Goal: Task Accomplishment & Management: Complete application form

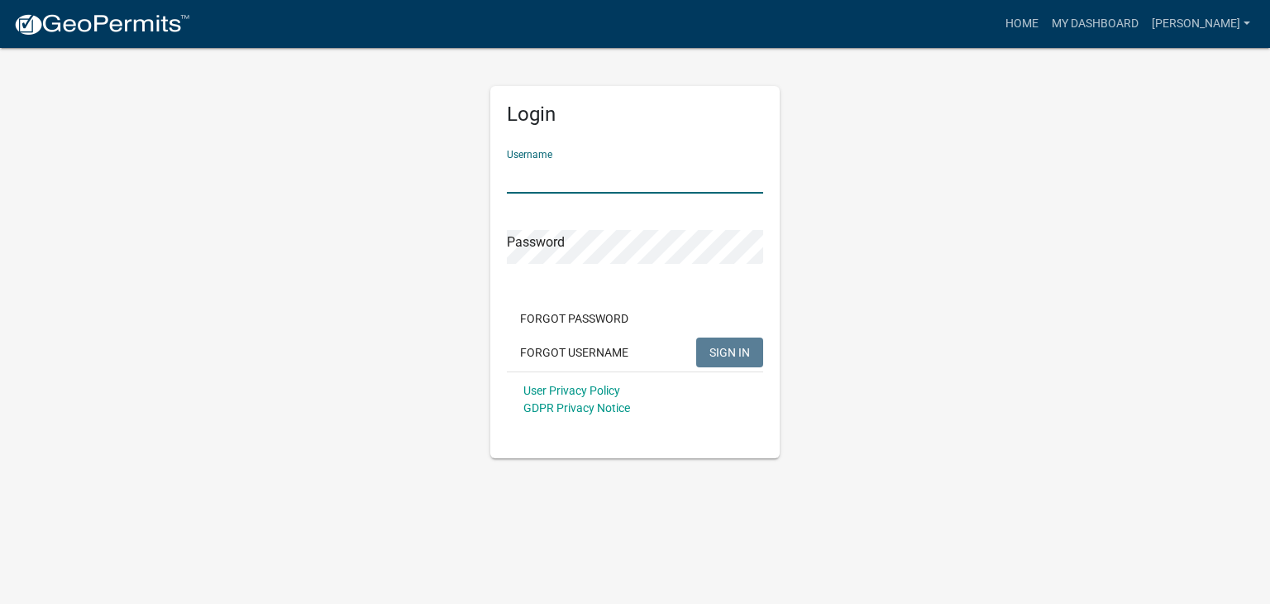
click at [579, 177] on input "Username" at bounding box center [635, 177] width 256 height 34
type input "[PERSON_NAME]"
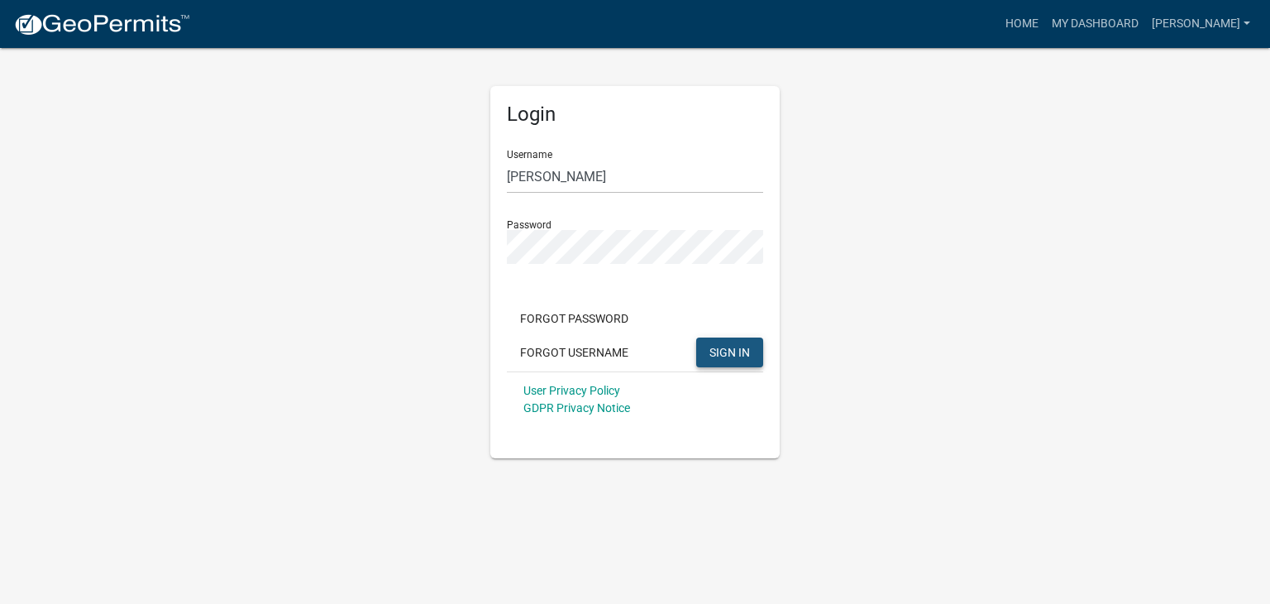
click at [719, 357] on span "SIGN IN" at bounding box center [730, 351] width 41 height 13
click at [753, 350] on button "SIGN IN" at bounding box center [729, 352] width 67 height 30
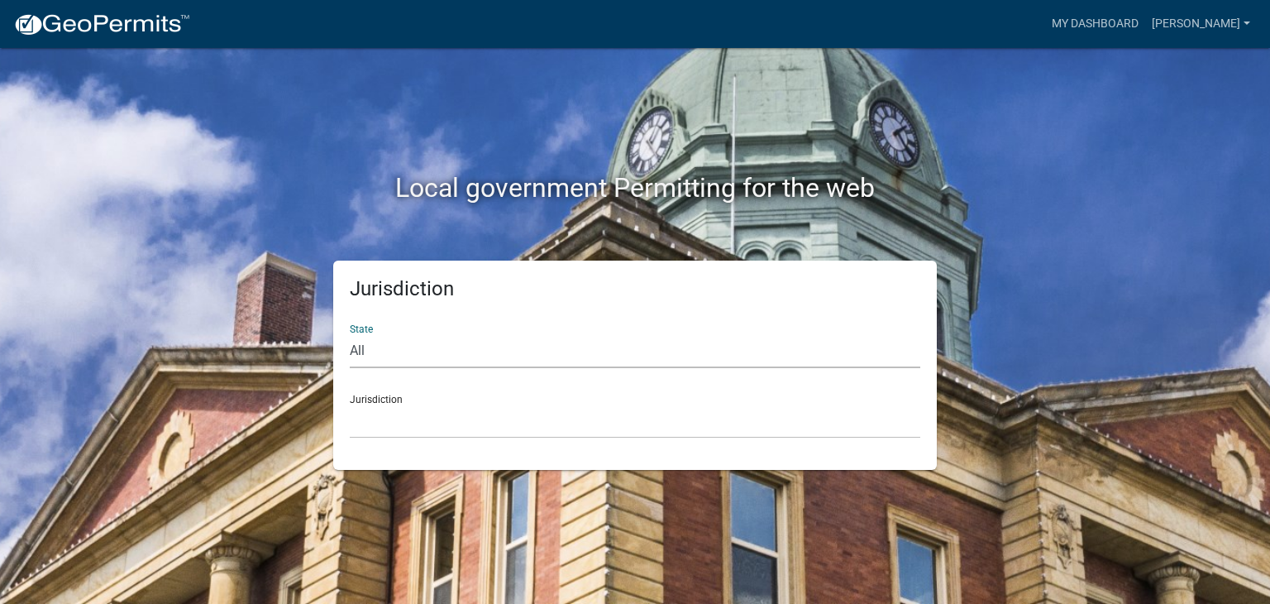
click at [365, 352] on select "All [US_STATE] [US_STATE] [US_STATE] [US_STATE] [US_STATE] [US_STATE] [US_STATE…" at bounding box center [635, 351] width 571 height 34
select select "[US_STATE]"
click at [350, 334] on select "All [US_STATE] [US_STATE] [US_STATE] [US_STATE] [US_STATE] [US_STATE] [US_STATE…" at bounding box center [635, 351] width 571 height 34
click at [401, 400] on div "Jurisdiction [GEOGRAPHIC_DATA], [US_STATE][PERSON_NAME][GEOGRAPHIC_DATA], [US_S…" at bounding box center [635, 409] width 571 height 57
click at [375, 394] on div "Jurisdiction [GEOGRAPHIC_DATA], [US_STATE][PERSON_NAME][GEOGRAPHIC_DATA], [US_S…" at bounding box center [635, 409] width 571 height 57
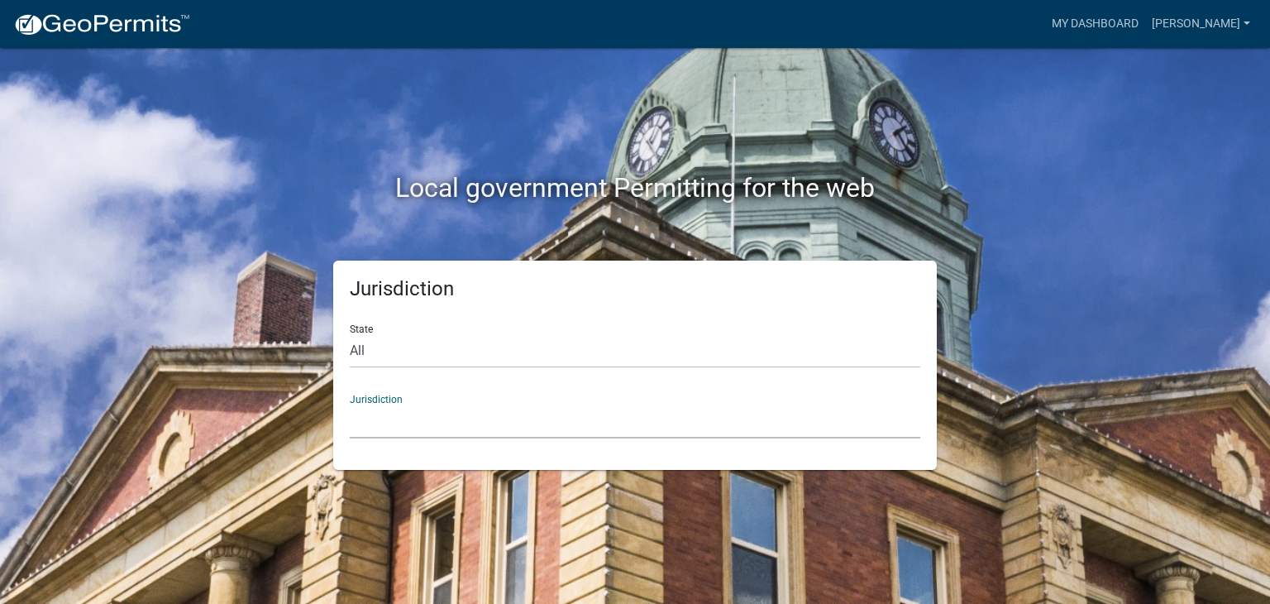
click at [388, 432] on select "[GEOGRAPHIC_DATA], [US_STATE][PERSON_NAME][GEOGRAPHIC_DATA], [US_STATE][PERSON_…" at bounding box center [635, 421] width 571 height 34
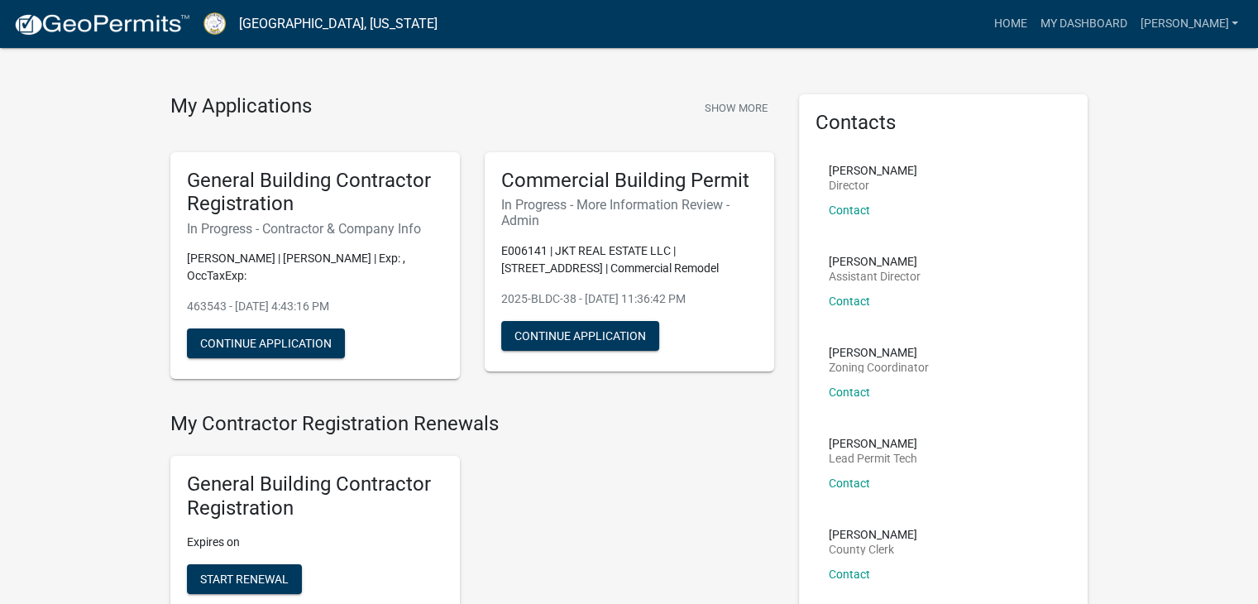
scroll to position [26, 0]
click at [560, 183] on h5 "Commercial Building Permit" at bounding box center [629, 180] width 256 height 24
click at [591, 331] on button "Continue Application" at bounding box center [580, 335] width 158 height 30
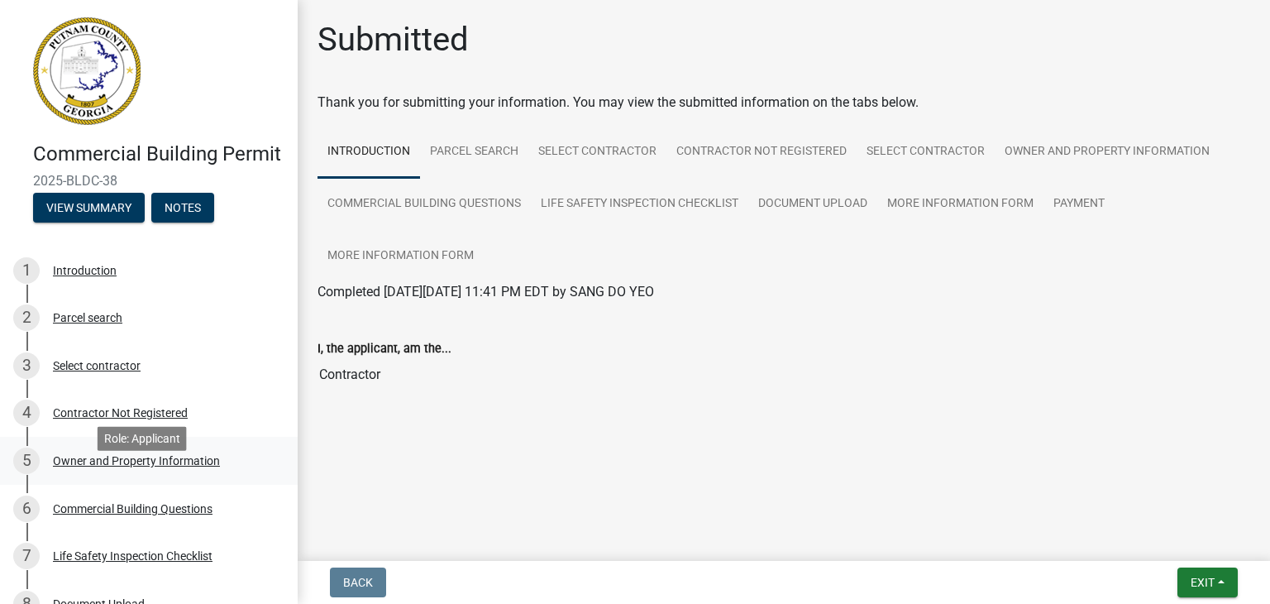
scroll to position [392, 0]
